Goal: Obtain resource: Download file/media

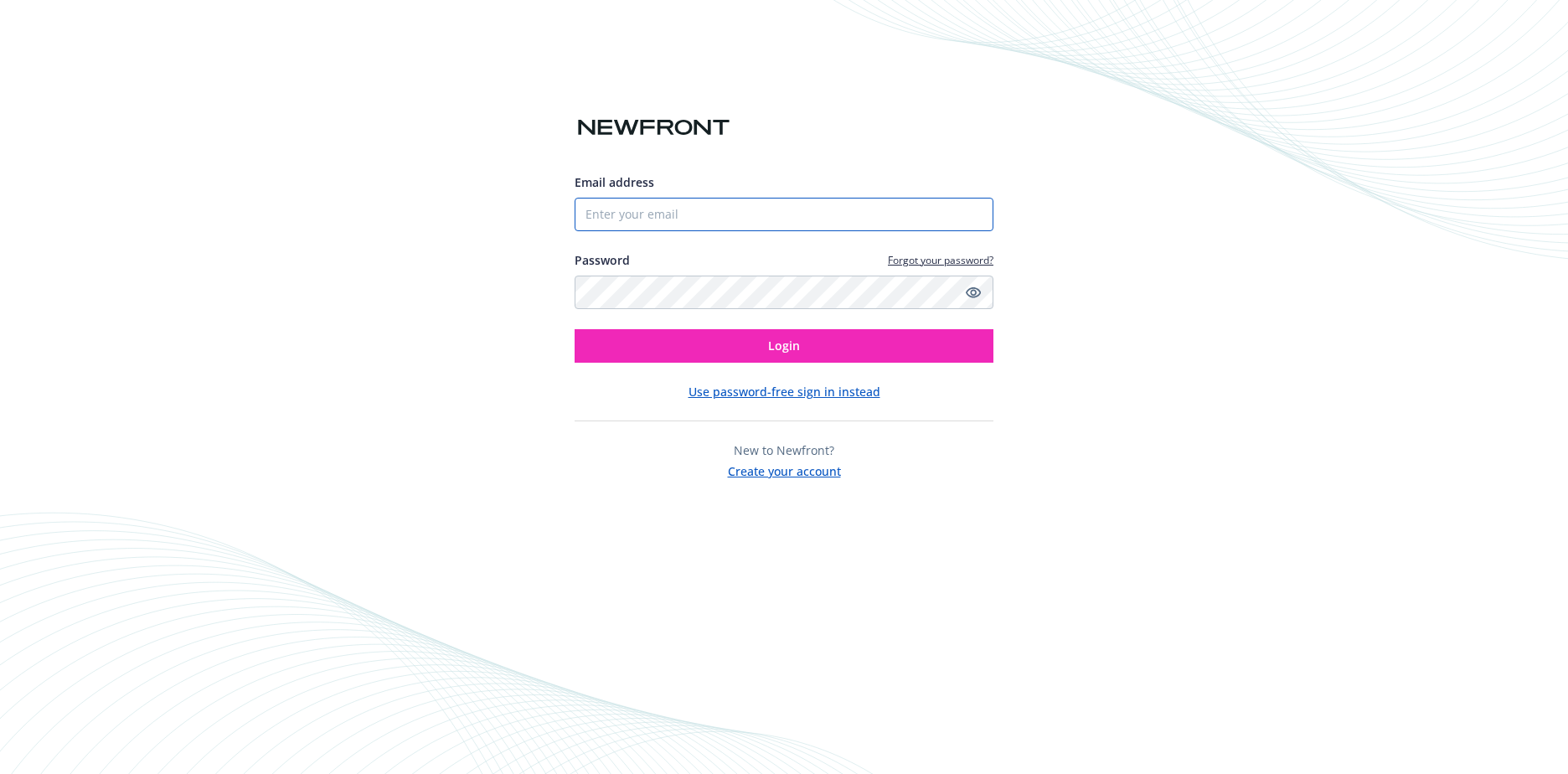
type input "[EMAIL_ADDRESS][DOMAIN_NAME]"
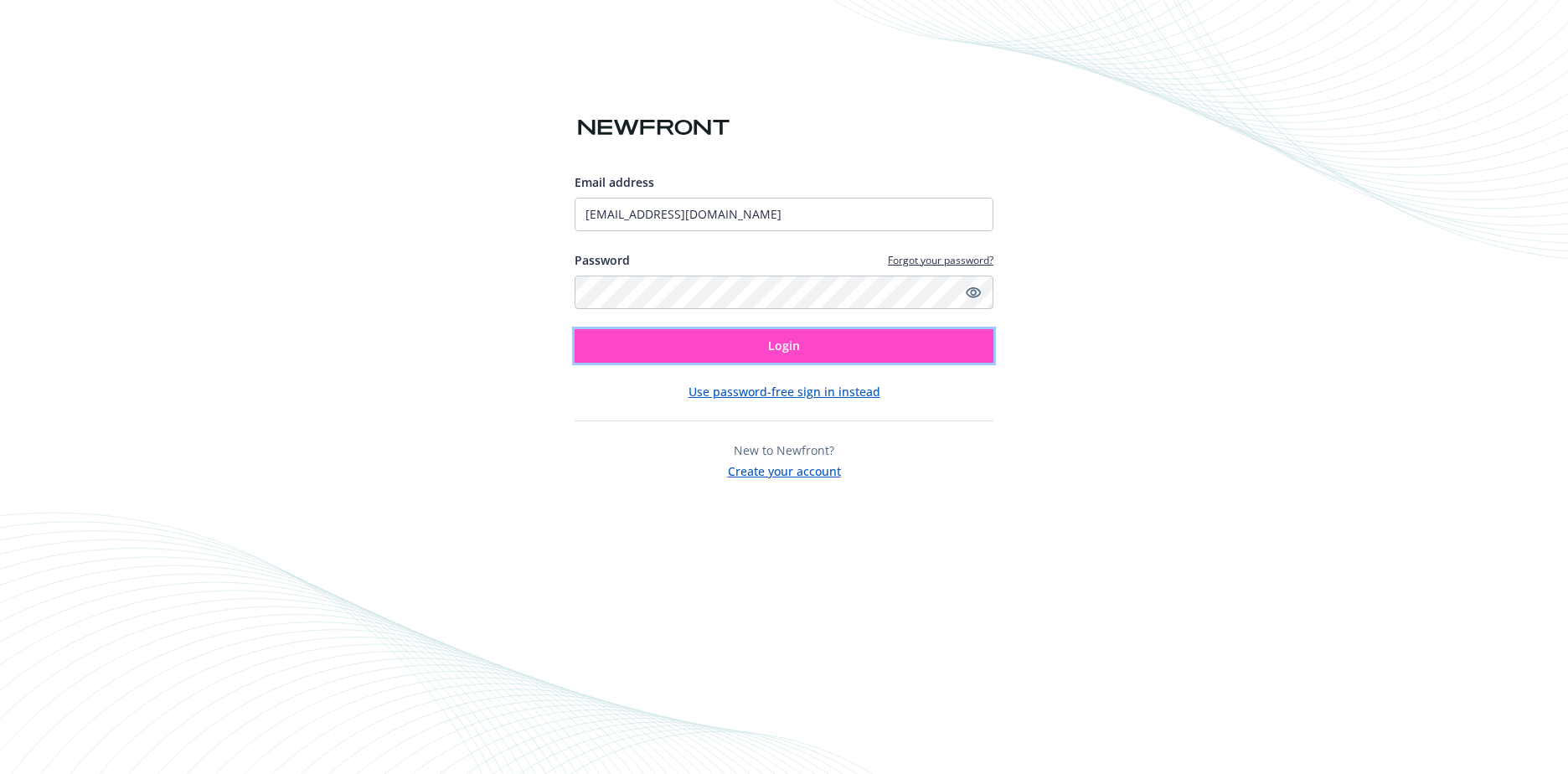
drag, startPoint x: 0, startPoint y: 0, endPoint x: 801, endPoint y: 351, distance: 874.5
click at [801, 351] on button "Login" at bounding box center [784, 346] width 419 height 34
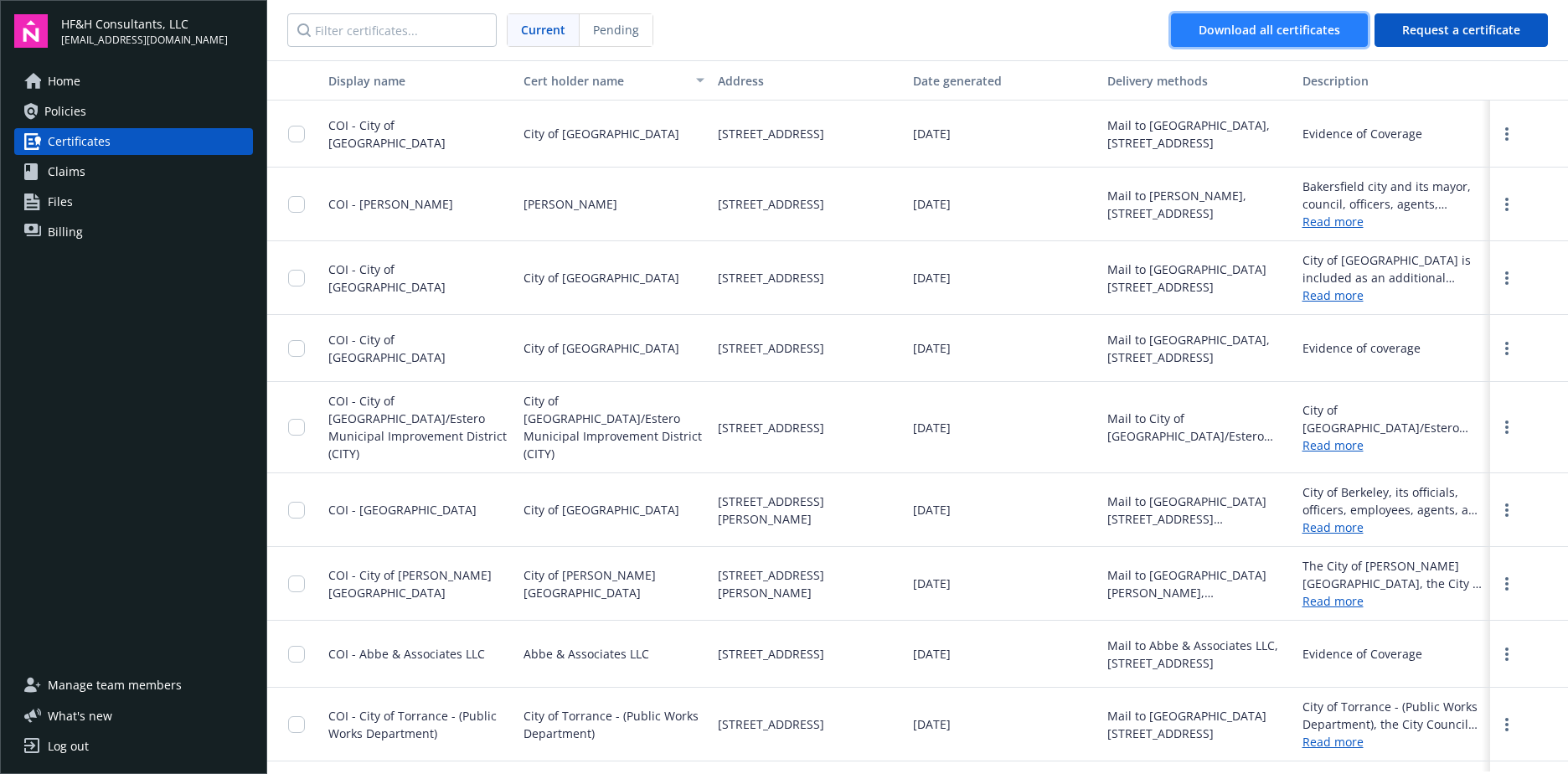
click at [1286, 35] on span "Download all certificates" at bounding box center [1270, 30] width 142 height 16
click at [1015, 23] on nav "Current Pending Download all certificates Request a certificate" at bounding box center [918, 30] width 1301 height 60
